Goal: Task Accomplishment & Management: Use online tool/utility

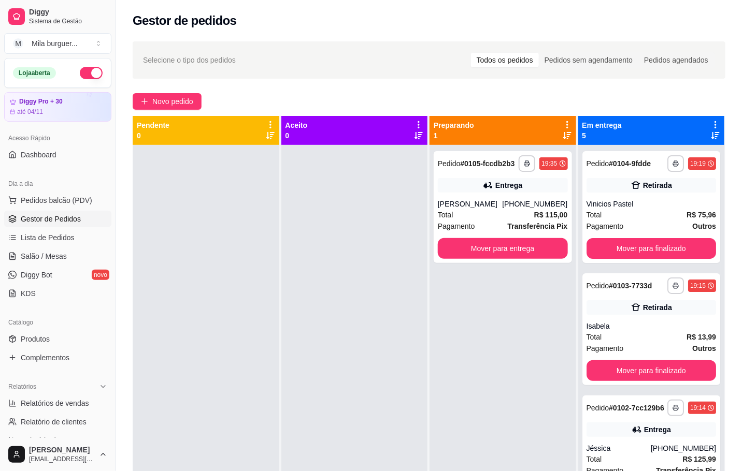
click at [311, 249] on div at bounding box center [354, 380] width 147 height 471
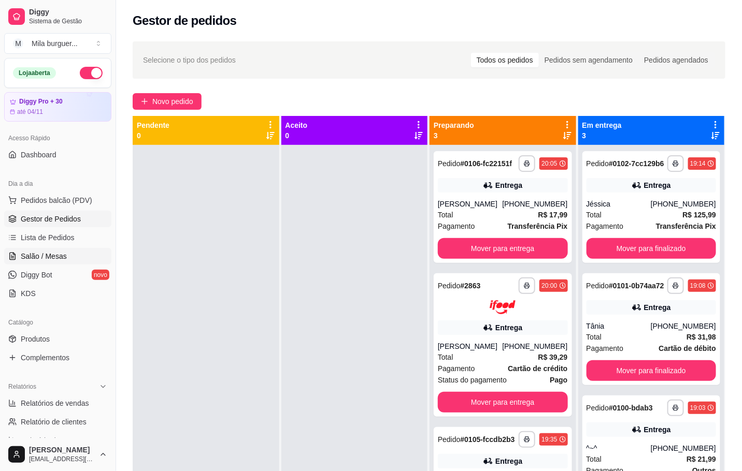
click at [30, 258] on span "Salão / Mesas" at bounding box center [44, 256] width 46 height 10
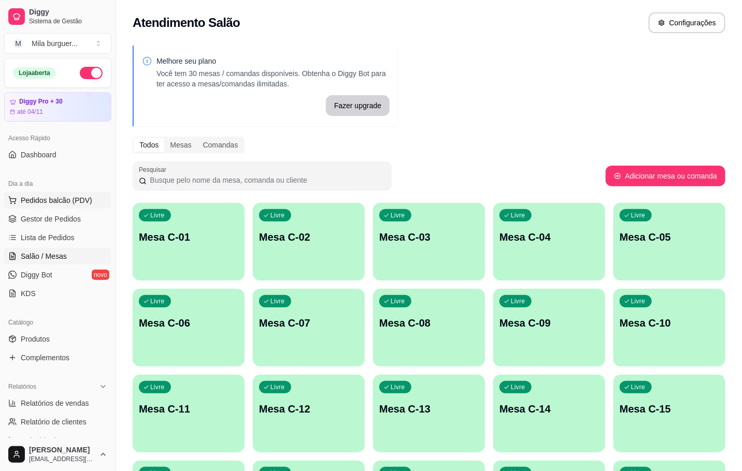
click at [53, 199] on span "Pedidos balcão (PDV)" at bounding box center [56, 200] width 71 height 10
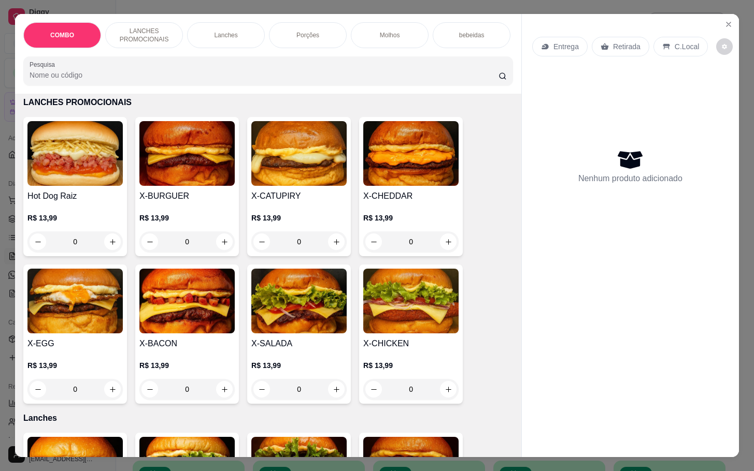
scroll to position [311, 0]
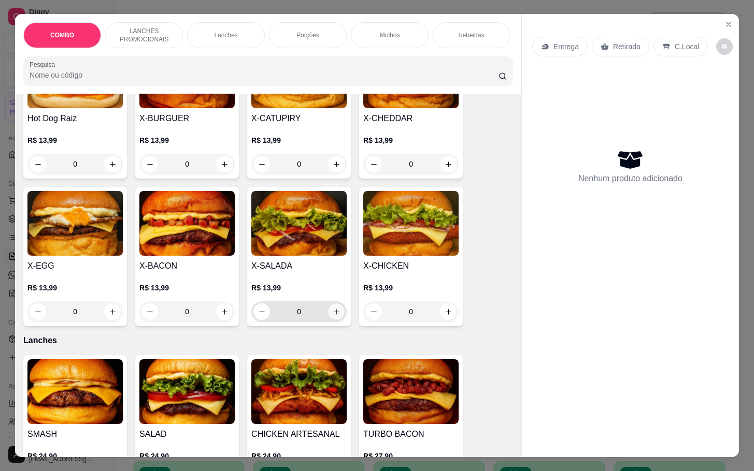
click at [333, 316] on icon "increase-product-quantity" at bounding box center [336, 312] width 8 height 8
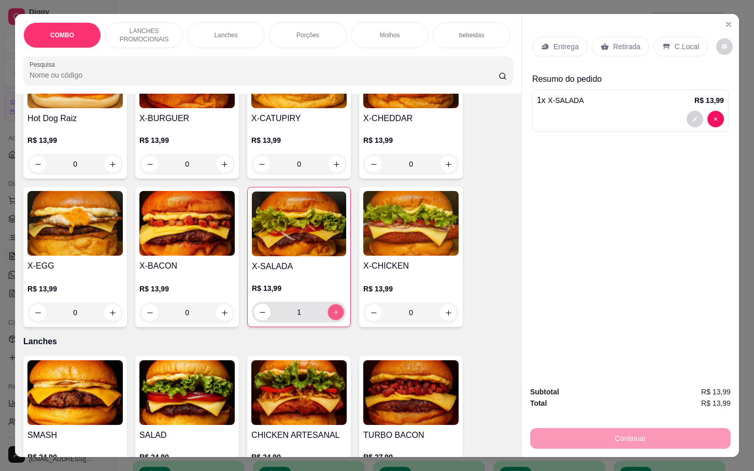
click at [333, 316] on icon "increase-product-quantity" at bounding box center [336, 313] width 8 height 8
type input "3"
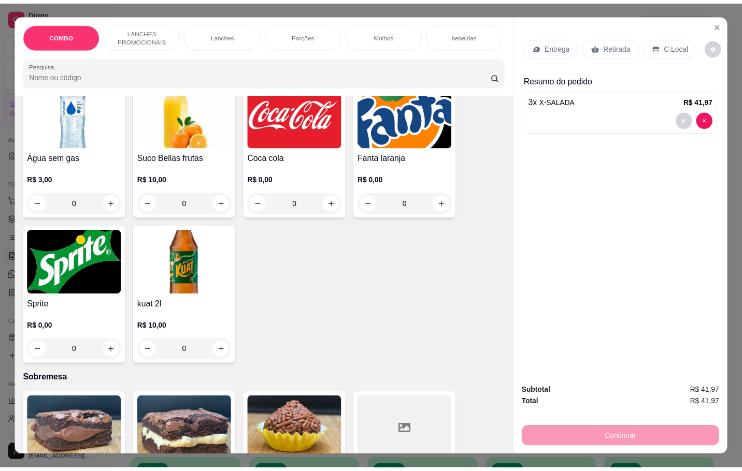
scroll to position [2020, 0]
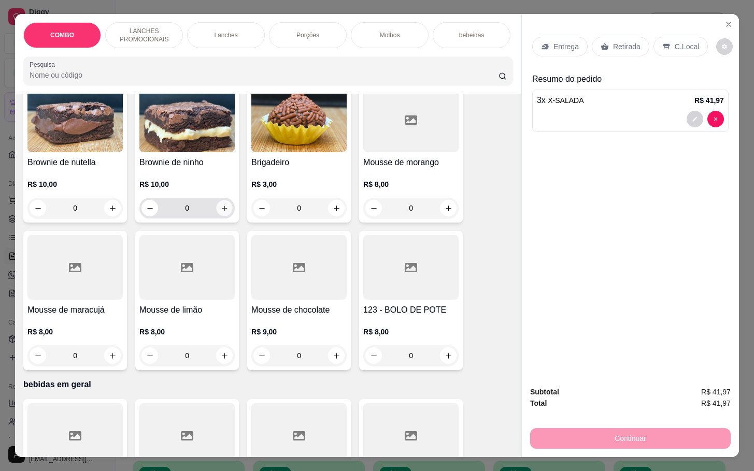
click at [216, 201] on button "increase-product-quantity" at bounding box center [224, 208] width 16 height 16
type input "1"
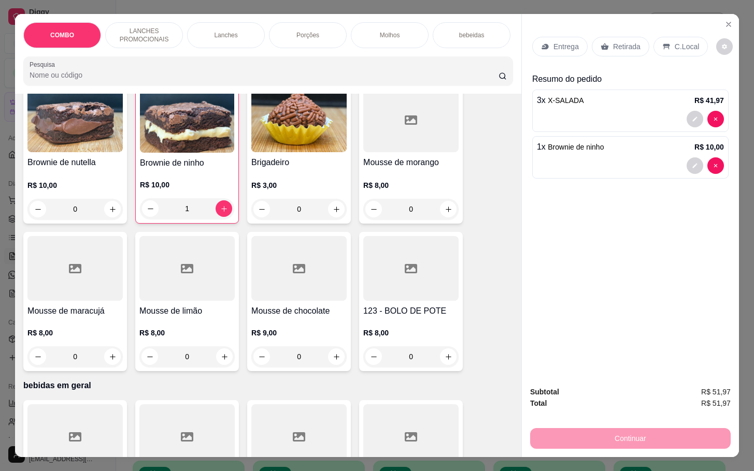
click at [618, 41] on p "Retirada" at bounding box center [626, 46] width 27 height 10
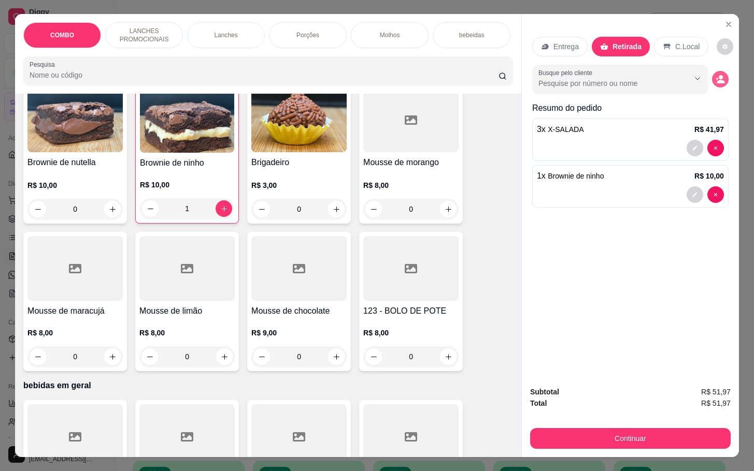
click at [715, 78] on icon "decrease-product-quantity" at bounding box center [719, 79] width 9 height 9
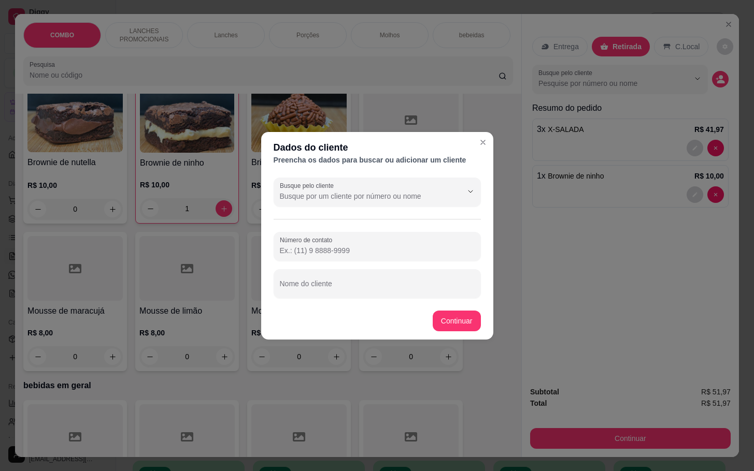
click at [350, 255] on input "Número de contato" at bounding box center [377, 250] width 195 height 10
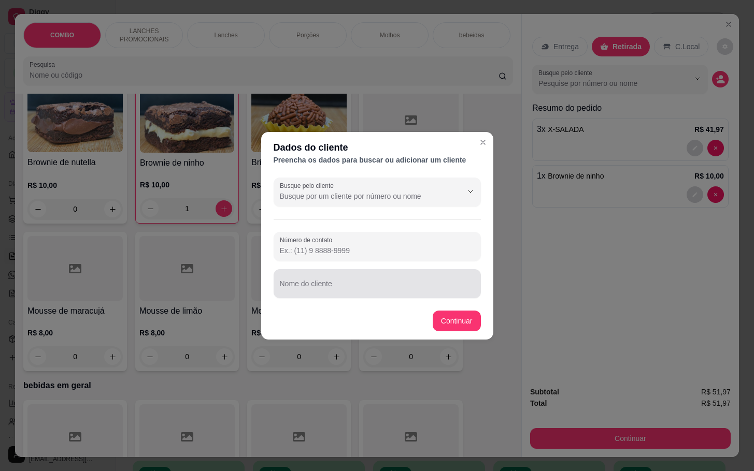
click at [287, 278] on div at bounding box center [377, 283] width 195 height 21
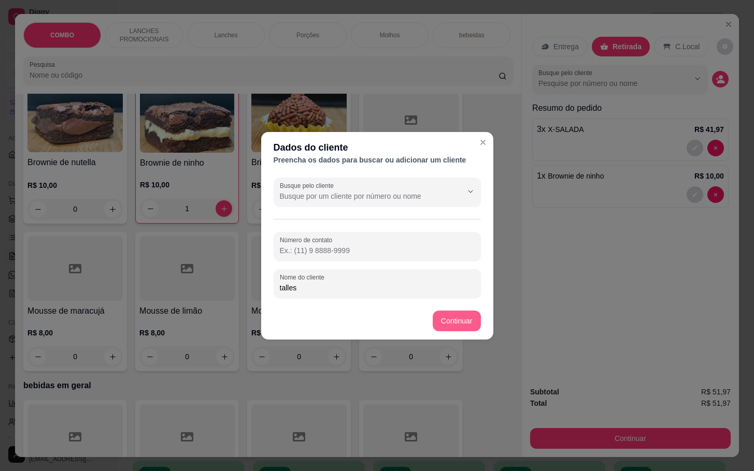
type input "talles"
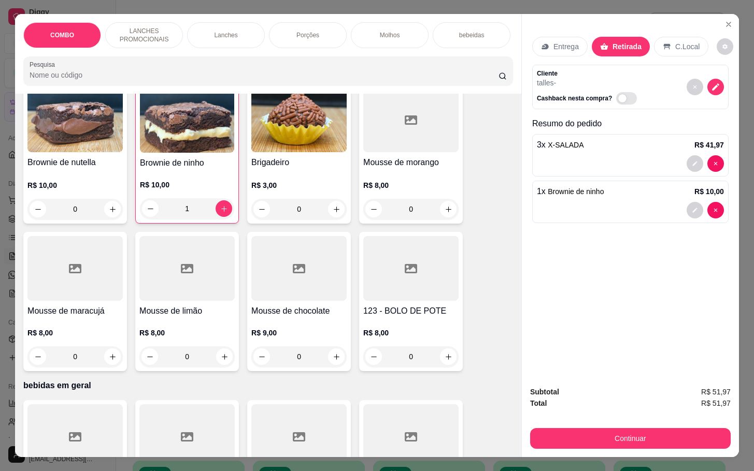
click at [560, 44] on p "Entrega" at bounding box center [565, 46] width 25 height 10
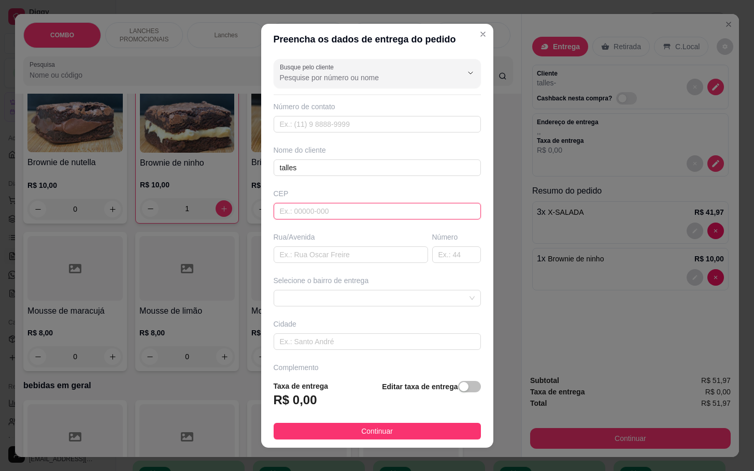
click at [294, 209] on input "text" at bounding box center [376, 211] width 207 height 17
type input "18078535"
type input "Avenida [PERSON_NAME]"
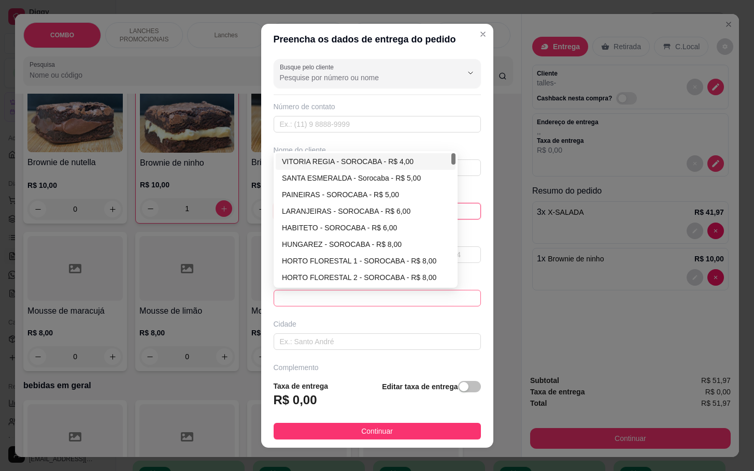
click at [350, 303] on span at bounding box center [377, 299] width 195 height 16
type input "18078535"
click at [305, 166] on div "VITORIA REGIA - SOROCABA - R$ 4,00" at bounding box center [365, 161] width 167 height 11
type input "SOROCABA"
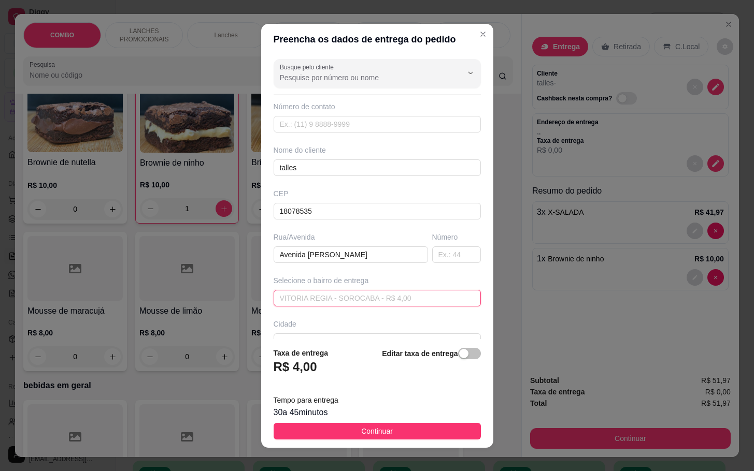
click at [404, 298] on span "VITORIA REGIA - SOROCABA - R$ 4,00" at bounding box center [377, 299] width 195 height 16
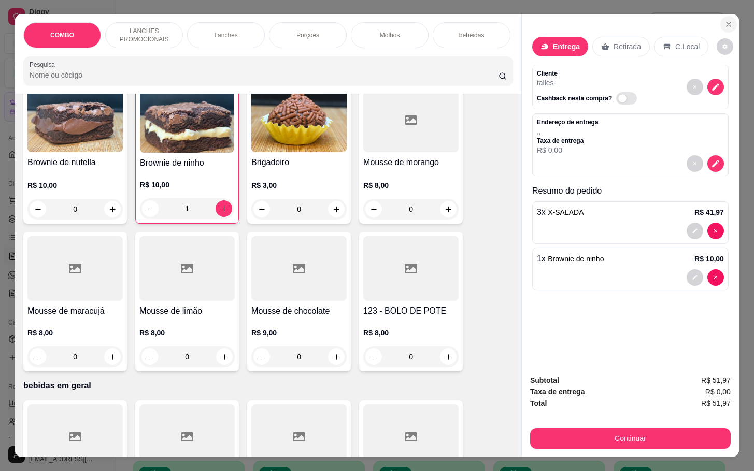
click at [724, 20] on icon "Close" at bounding box center [728, 24] width 8 height 8
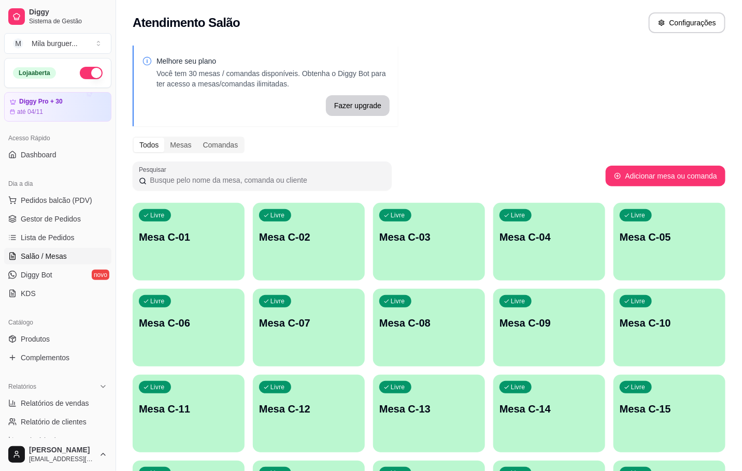
click at [158, 404] on div "Livre Mesa C-11" at bounding box center [189, 407] width 112 height 65
click at [220, 331] on div "Livre Mesa C-06" at bounding box center [189, 321] width 112 height 65
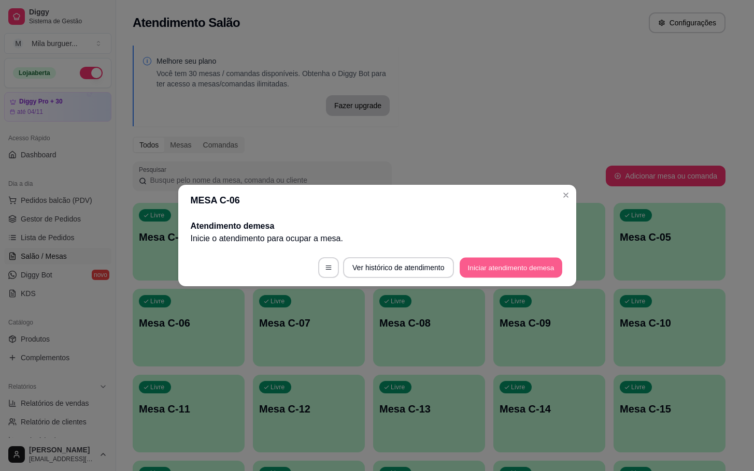
click at [531, 272] on button "Iniciar atendimento de mesa" at bounding box center [510, 268] width 103 height 20
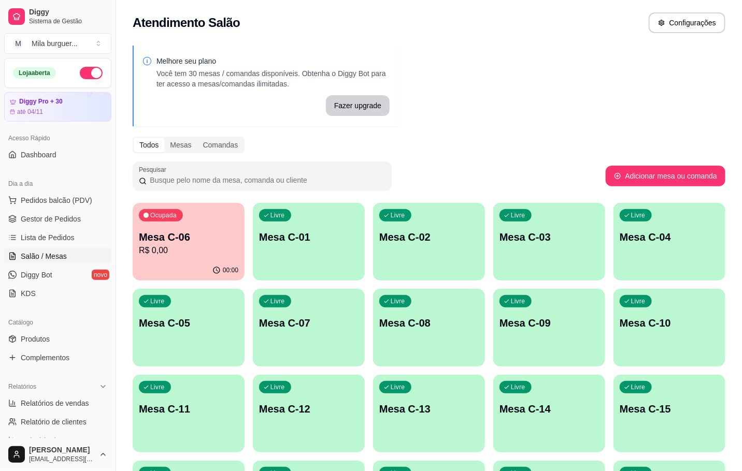
click at [152, 210] on div "Ocupada" at bounding box center [161, 215] width 44 height 12
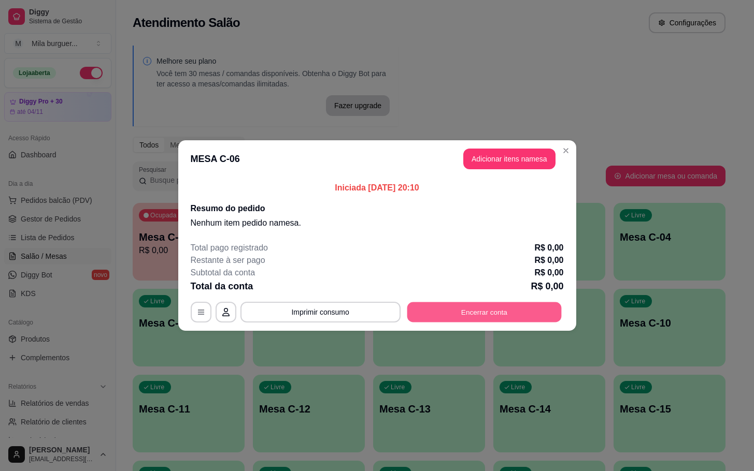
click at [455, 308] on button "Encerrar conta" at bounding box center [484, 312] width 154 height 20
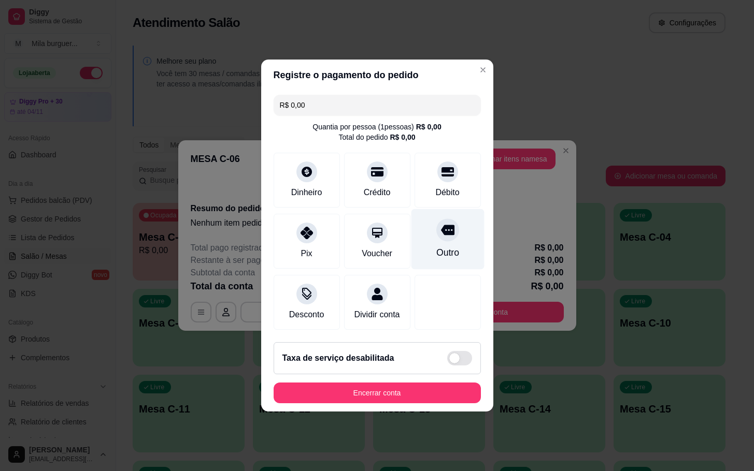
click at [458, 245] on div "Outro" at bounding box center [447, 239] width 73 height 61
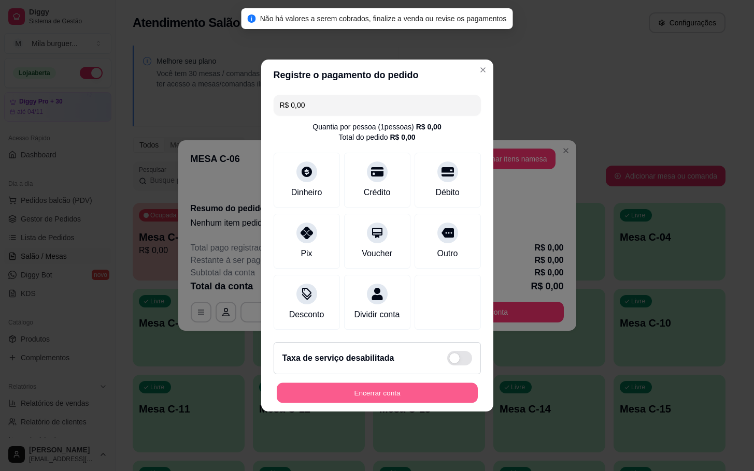
click at [439, 402] on button "Encerrar conta" at bounding box center [377, 393] width 201 height 20
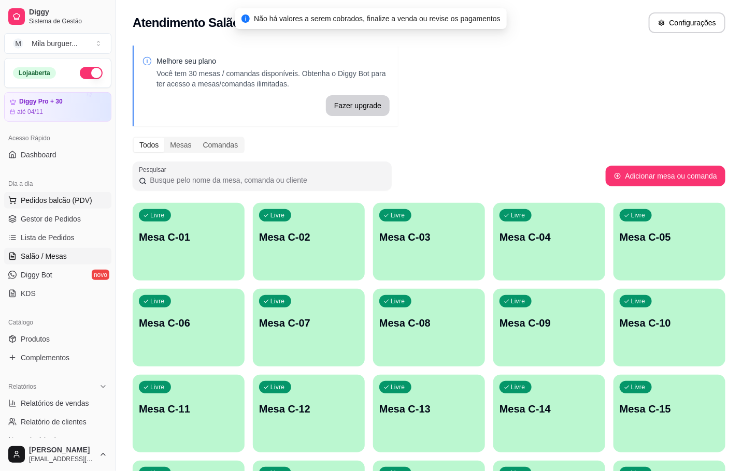
click at [64, 204] on span "Pedidos balcão (PDV)" at bounding box center [56, 200] width 71 height 10
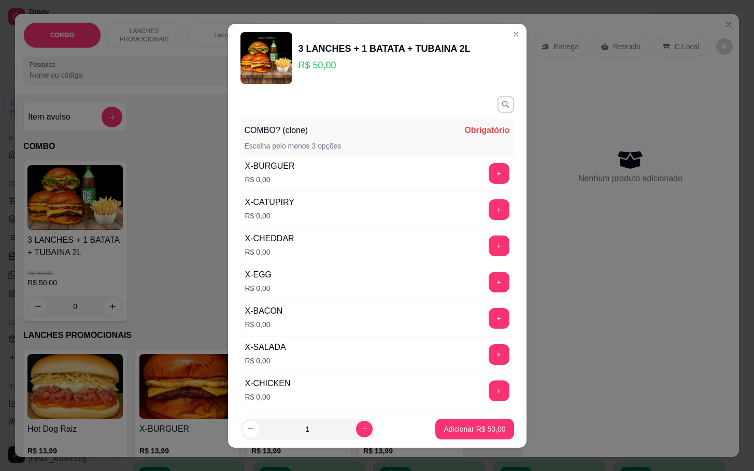
click at [520, 162] on div "3 LANCHES + 1 BATATA + TUBAINA 2L R$ 50,00 COMBO? (clone) Obrigatório Escolha p…" at bounding box center [377, 235] width 754 height 471
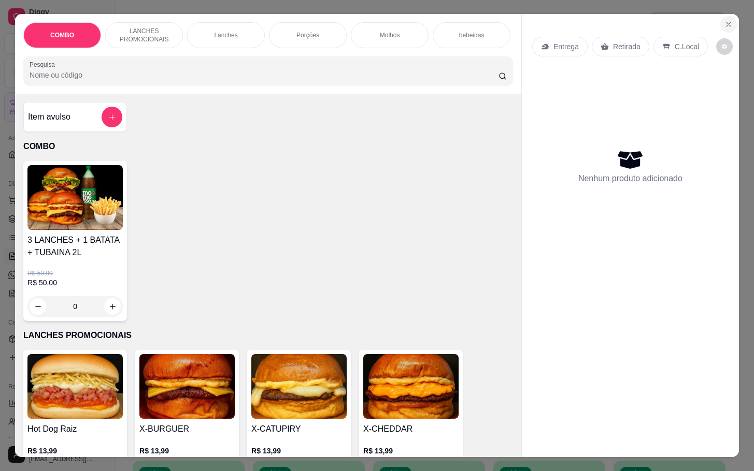
click at [724, 22] on icon "Close" at bounding box center [728, 24] width 8 height 8
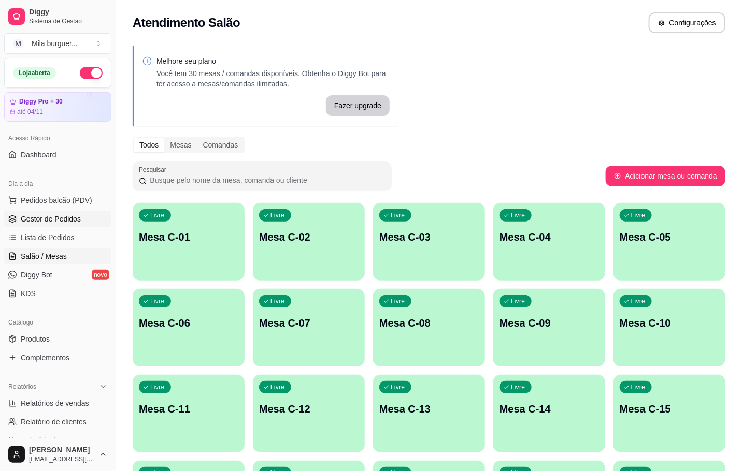
click at [42, 224] on link "Gestor de Pedidos" at bounding box center [57, 219] width 107 height 17
